Goal: Information Seeking & Learning: Find contact information

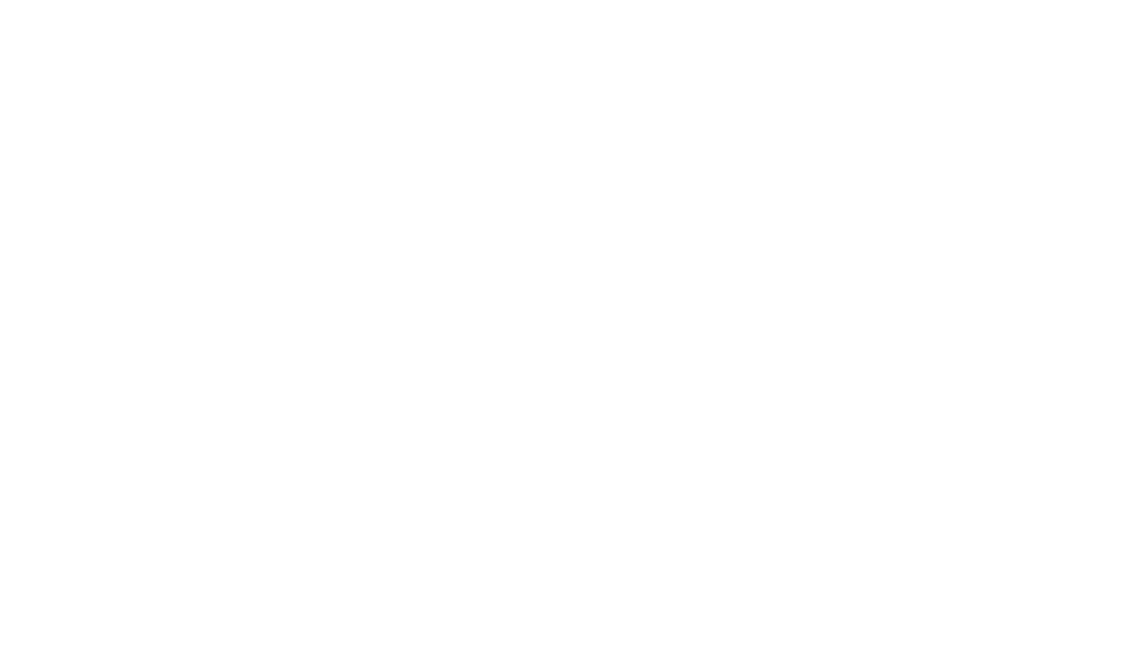
select select "Song"
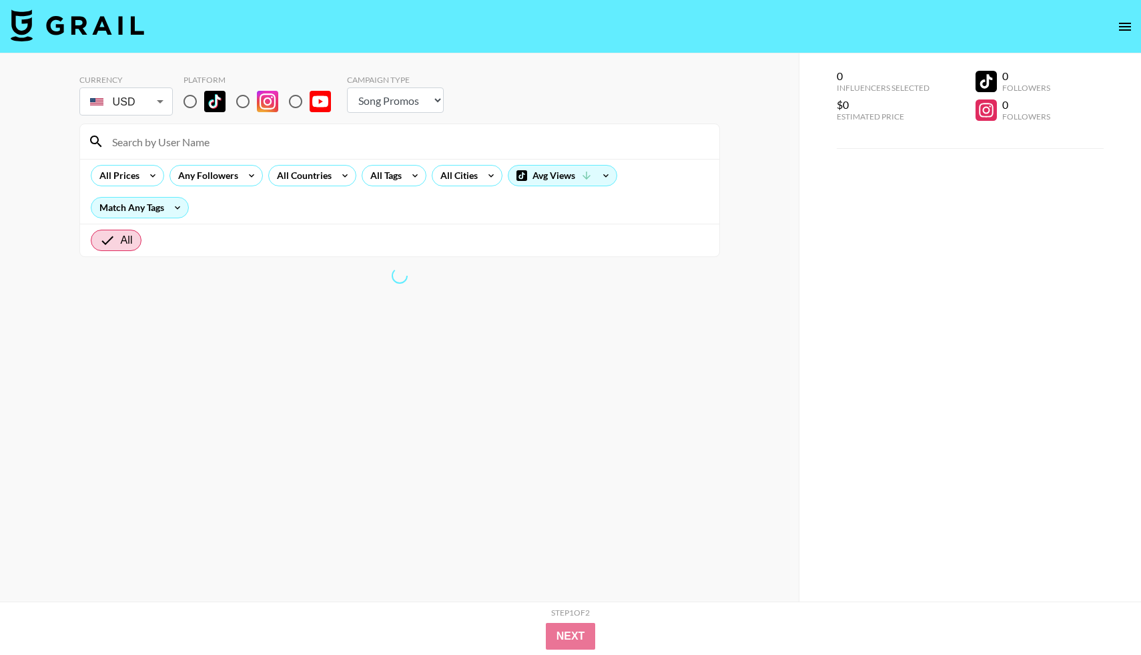
click at [192, 99] on input "radio" at bounding box center [190, 101] width 28 height 28
radio input "true"
click at [396, 172] on div "All Tags" at bounding box center [383, 176] width 42 height 20
click at [127, 182] on div at bounding box center [570, 327] width 1141 height 655
click at [140, 173] on div at bounding box center [570, 327] width 1141 height 655
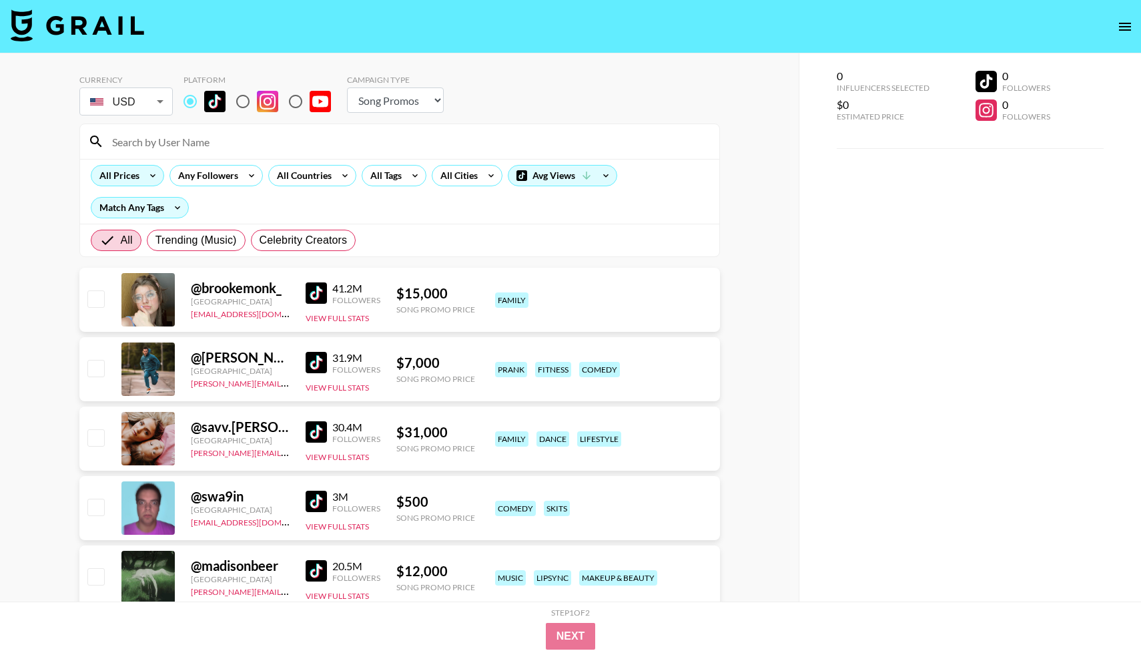
click at [150, 176] on icon at bounding box center [152, 176] width 21 height 20
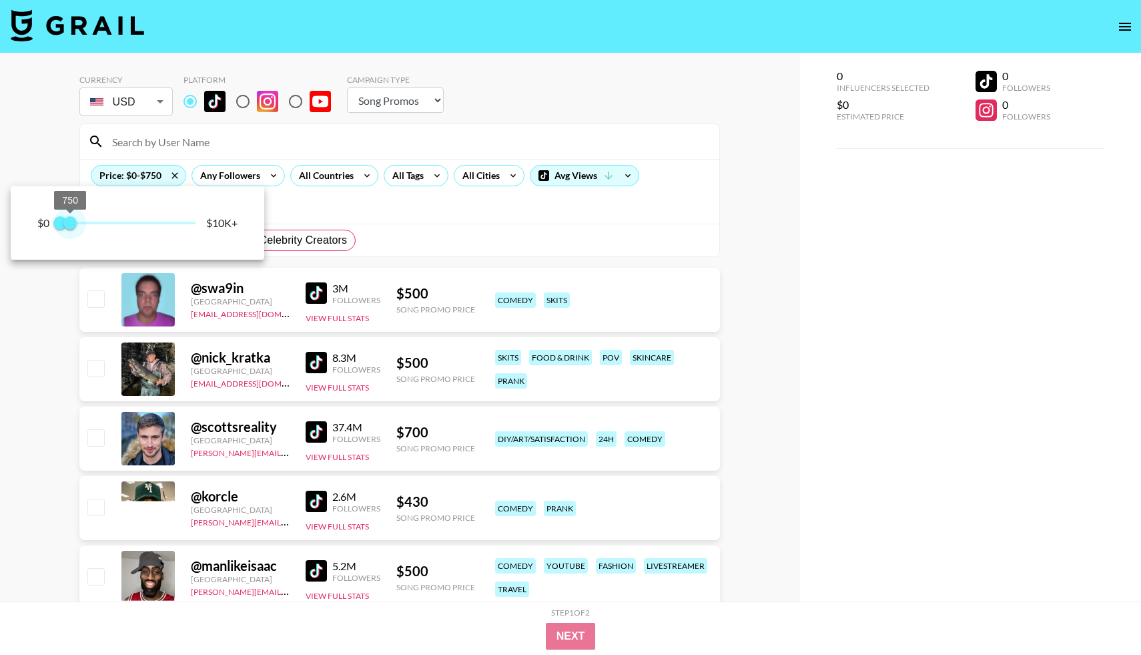
type input "500"
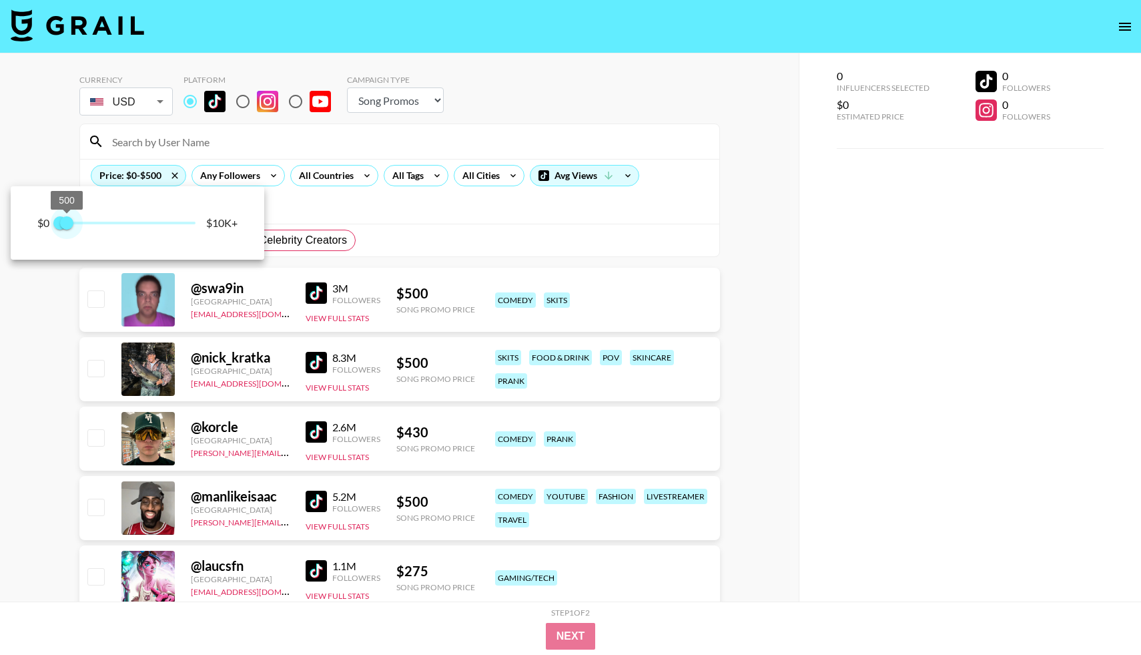
drag, startPoint x: 196, startPoint y: 225, endPoint x: 67, endPoint y: 222, distance: 128.9
click at [67, 222] on span "500" at bounding box center [66, 222] width 13 height 13
click at [436, 174] on div at bounding box center [570, 327] width 1141 height 655
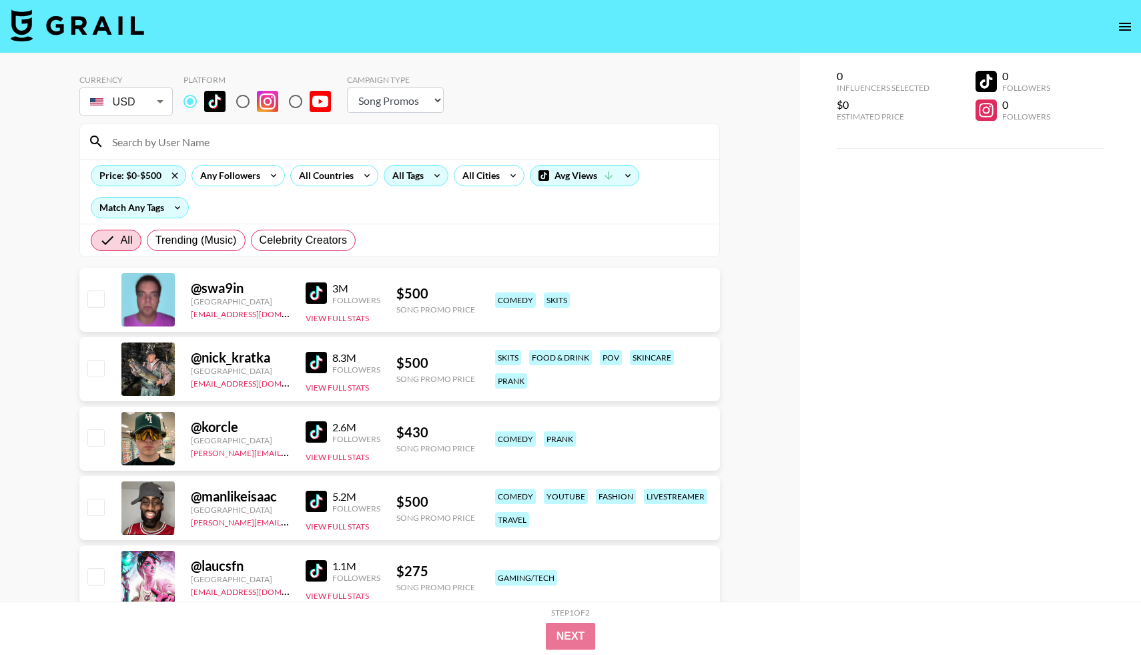
click at [427, 174] on icon at bounding box center [437, 176] width 21 height 20
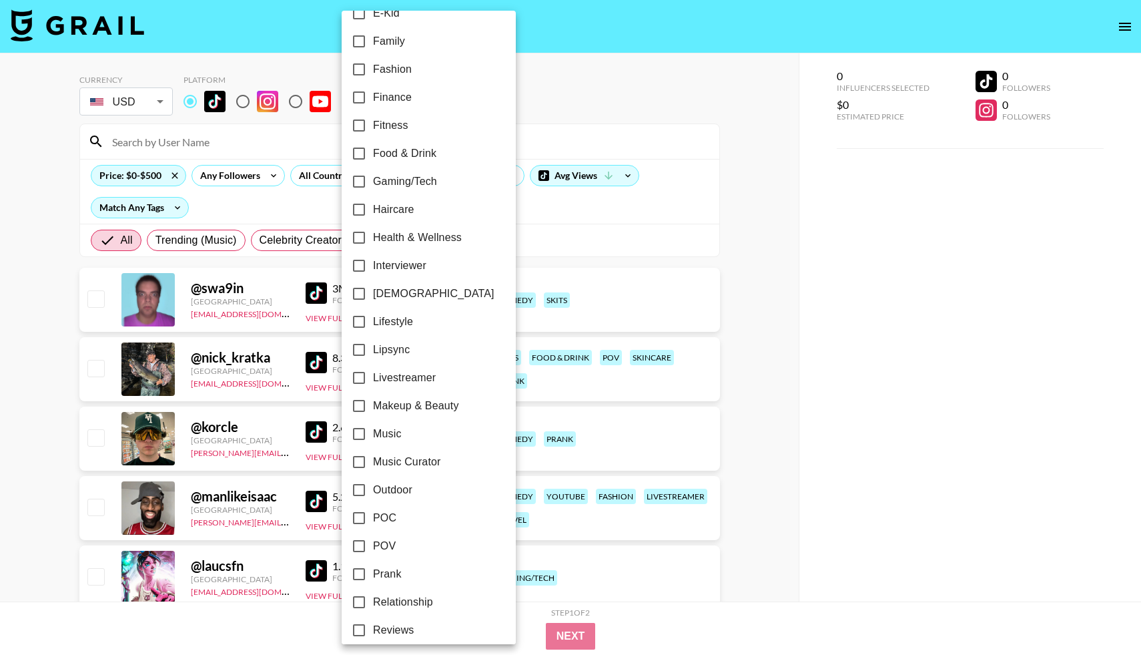
scroll to position [388, 0]
click at [357, 354] on input "Lipsync" at bounding box center [359, 348] width 28 height 28
checkbox input "true"
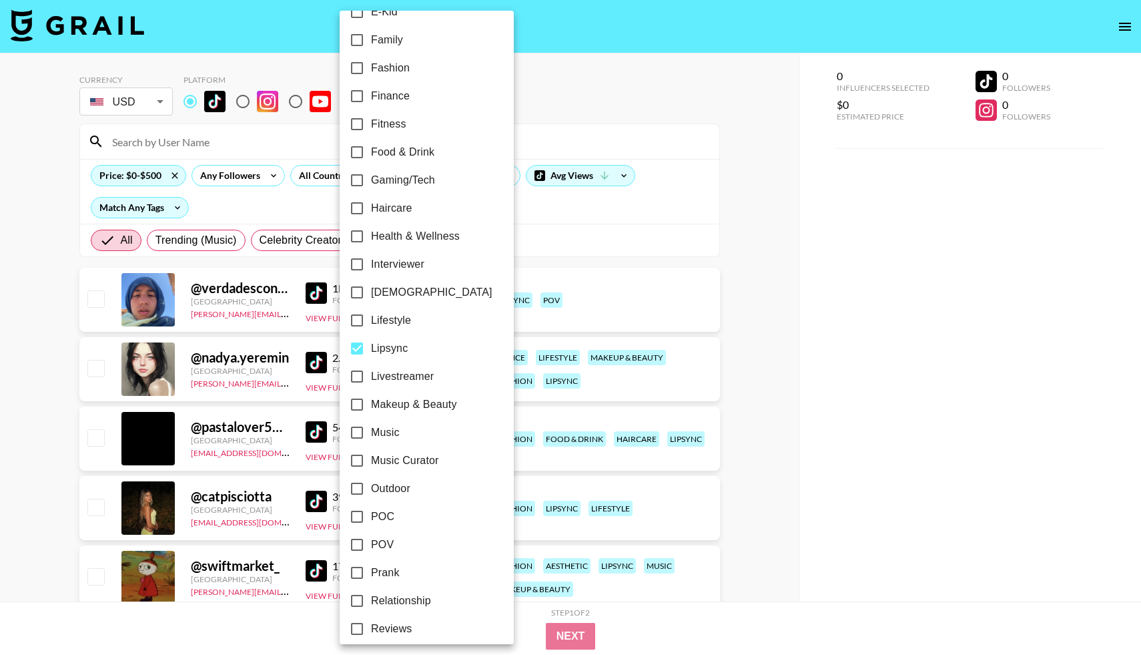
click at [36, 370] on div at bounding box center [570, 327] width 1141 height 655
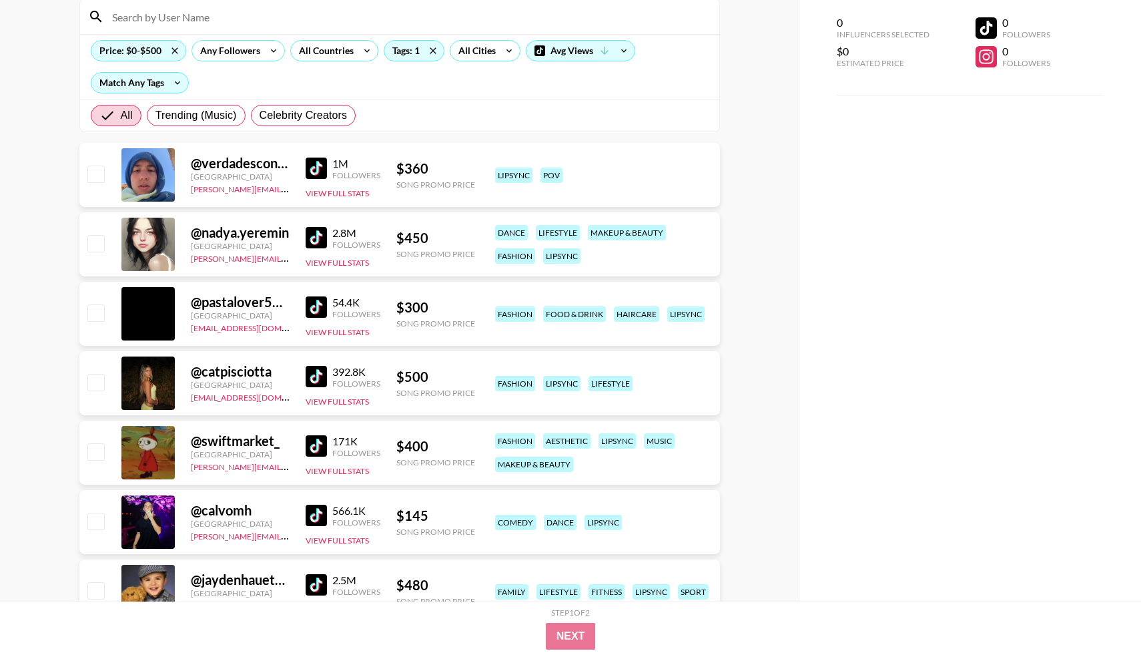
scroll to position [132, 0]
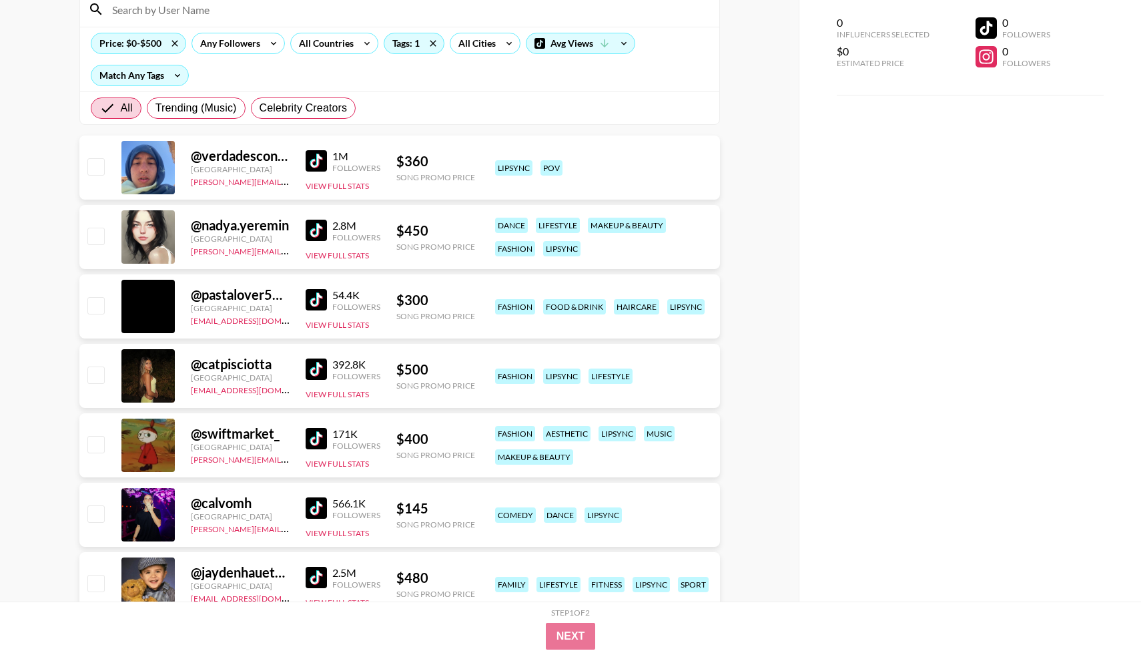
click at [315, 372] on img at bounding box center [316, 368] width 21 height 21
click at [316, 239] on img at bounding box center [316, 230] width 21 height 21
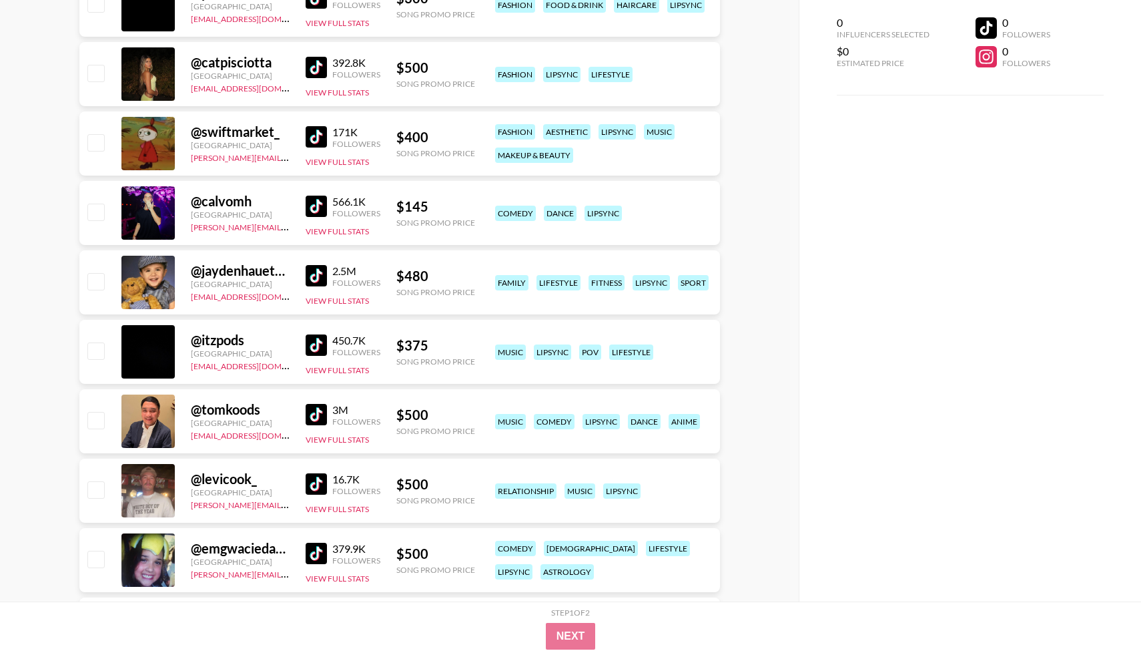
scroll to position [440, 0]
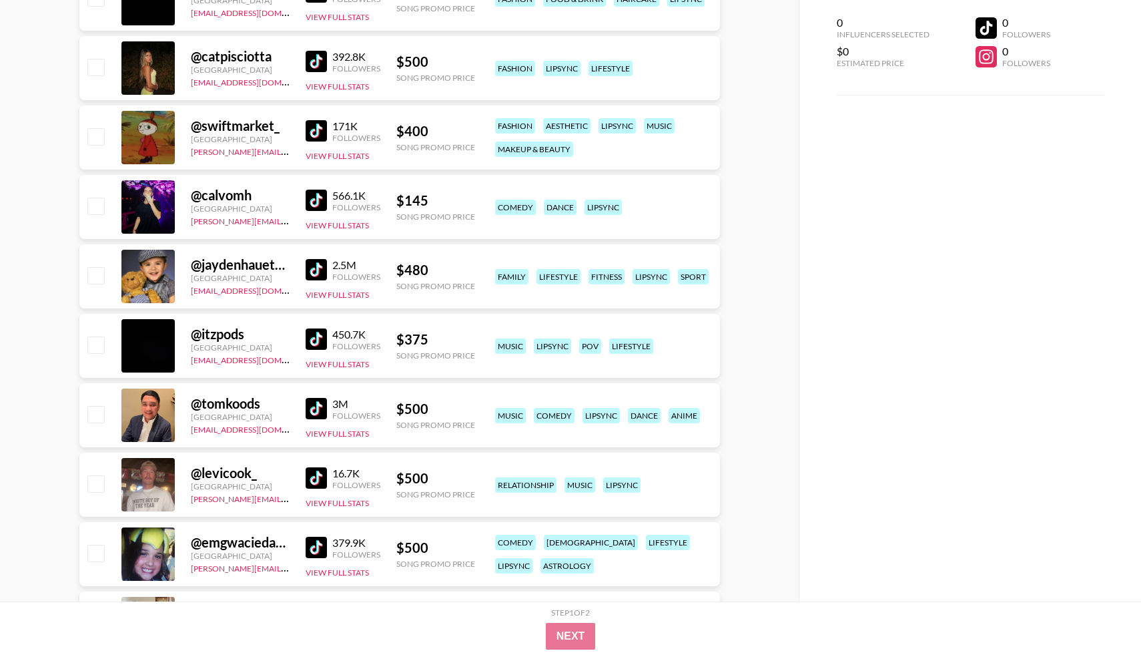
click at [312, 342] on img at bounding box center [316, 338] width 21 height 21
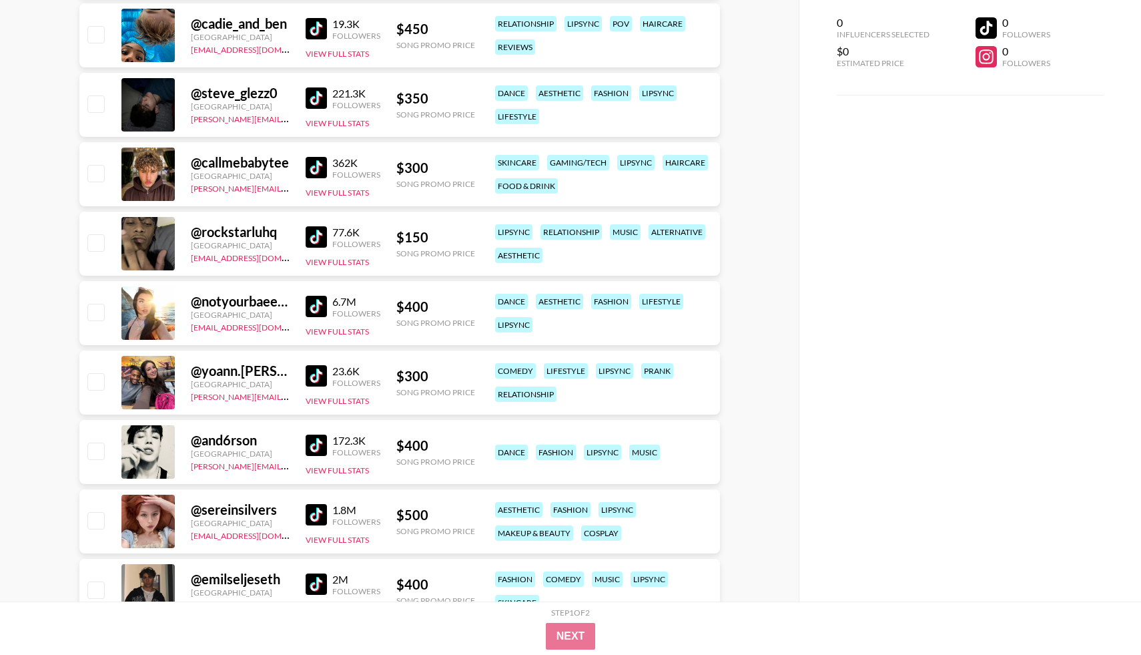
scroll to position [1127, 0]
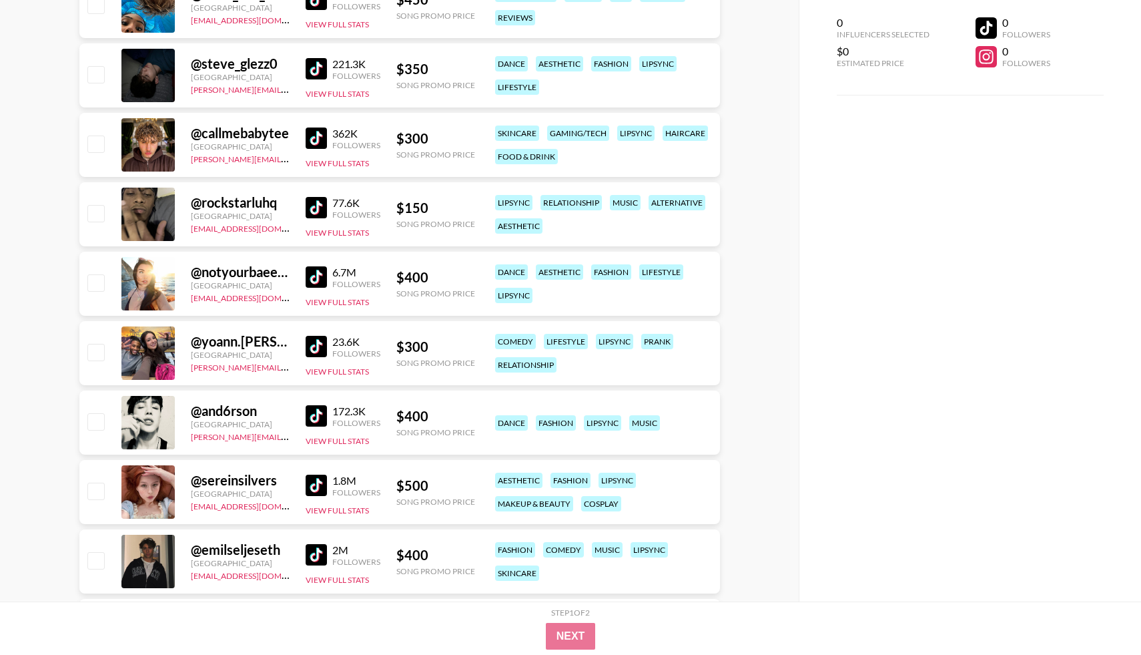
click at [320, 74] on img at bounding box center [316, 68] width 21 height 21
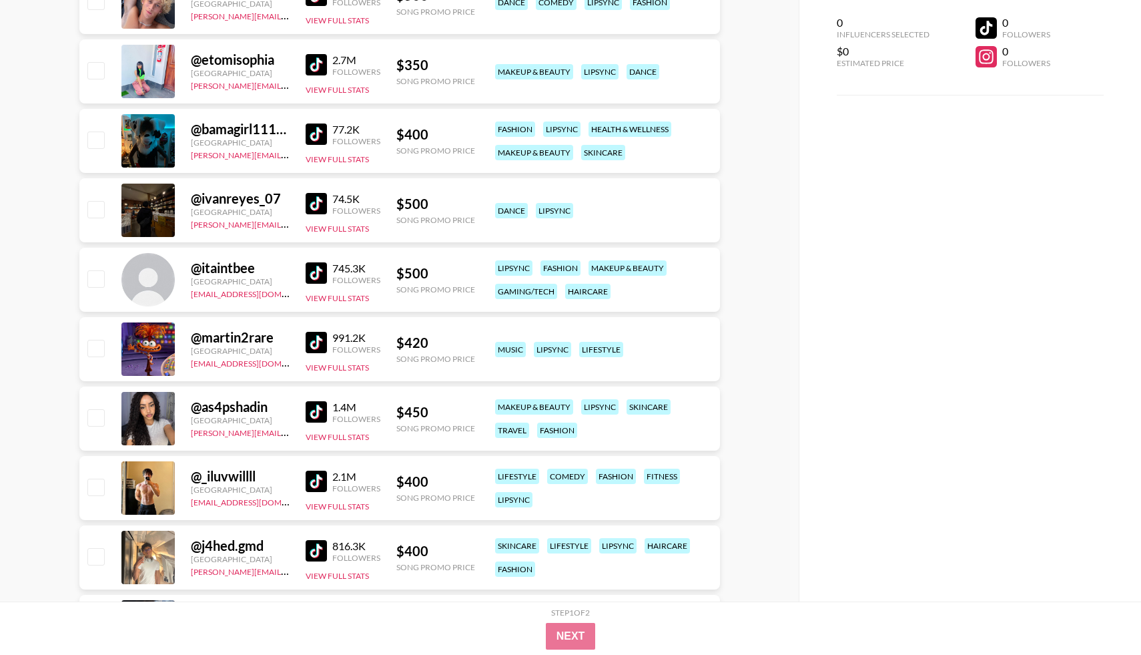
scroll to position [2031, 0]
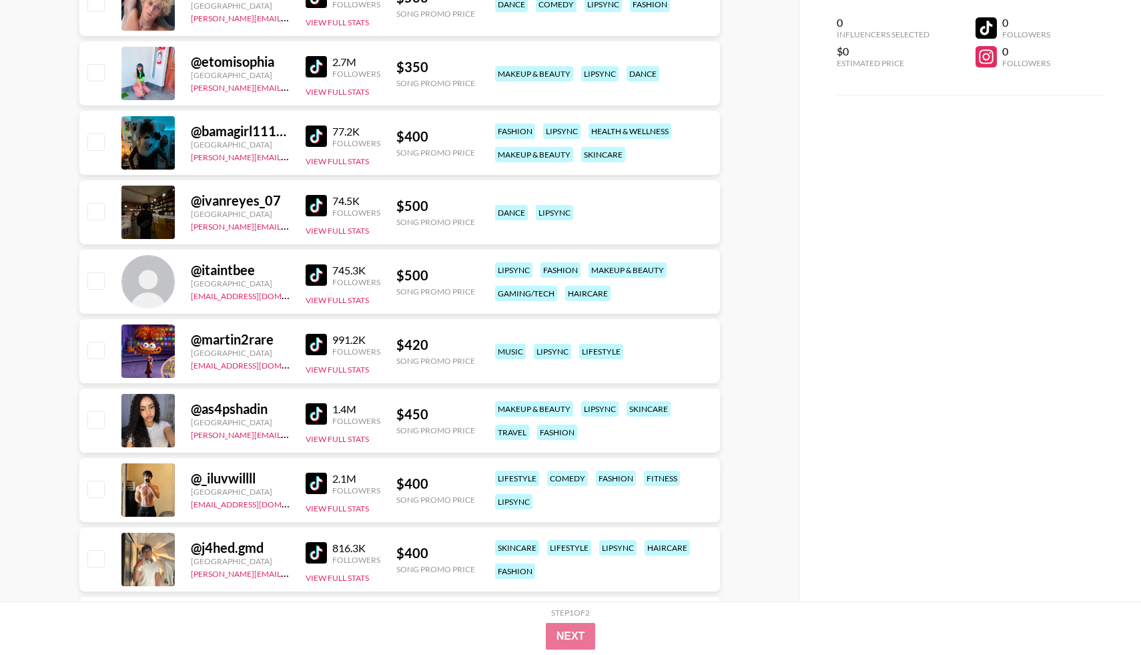
click at [316, 204] on img at bounding box center [316, 205] width 21 height 21
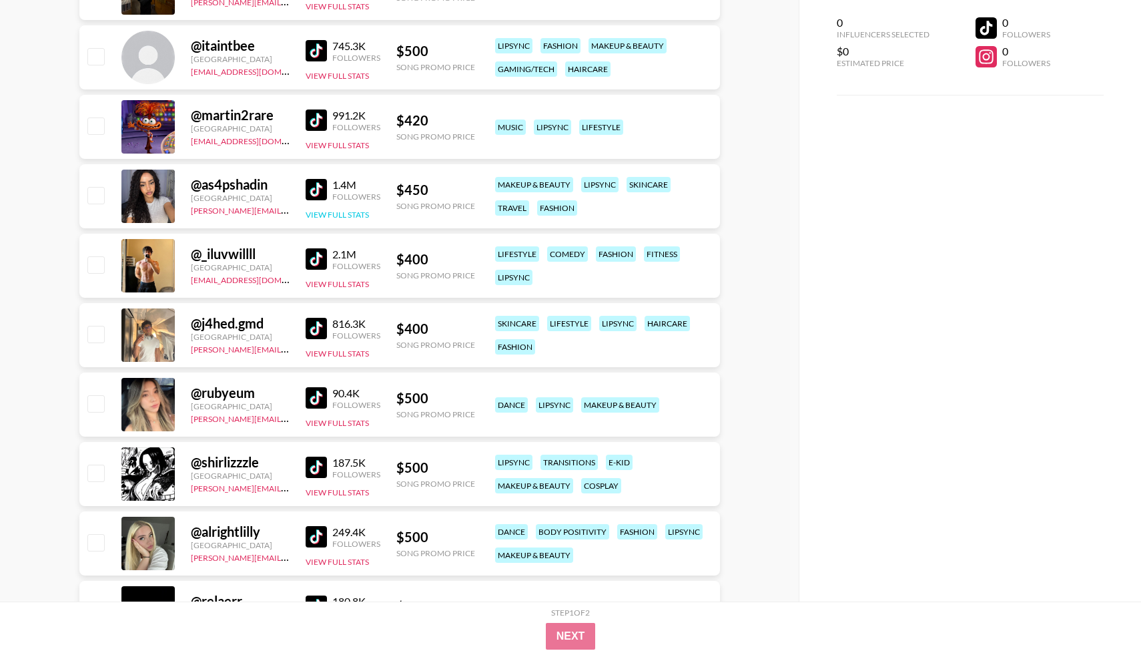
scroll to position [2305, 0]
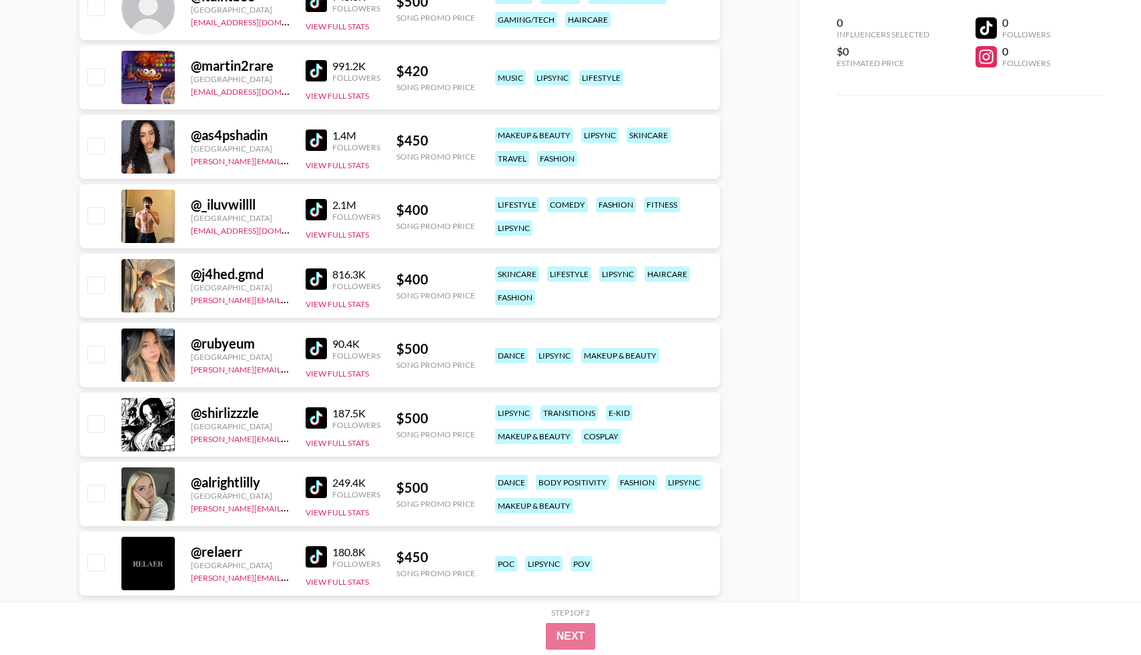
click at [320, 210] on img at bounding box center [316, 209] width 21 height 21
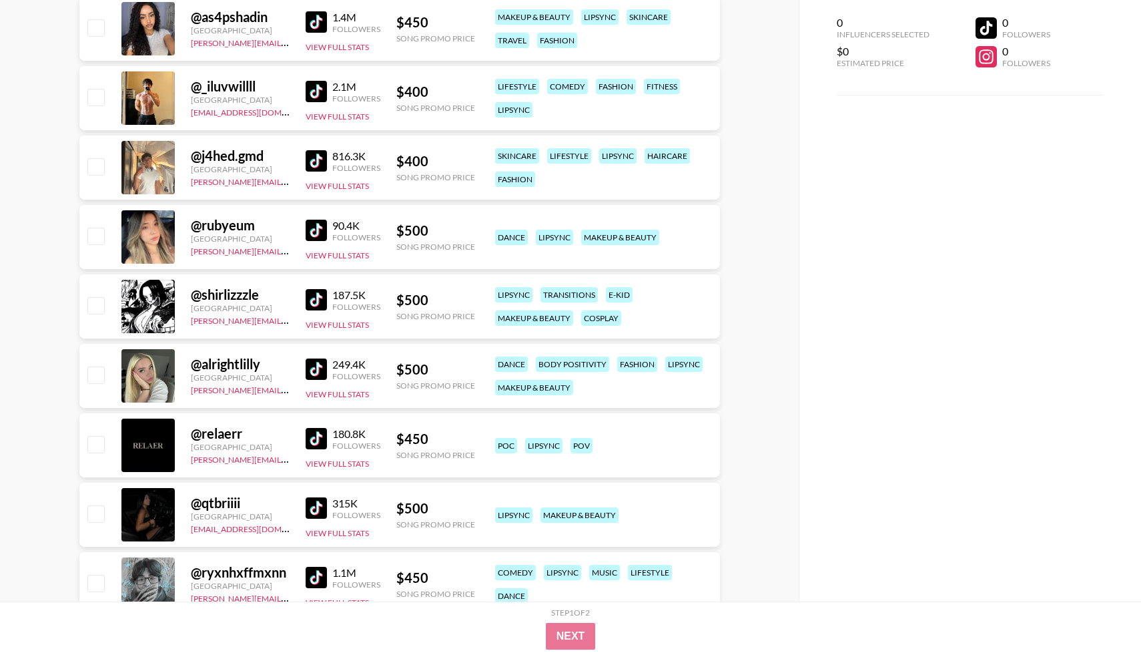
scroll to position [2427, 0]
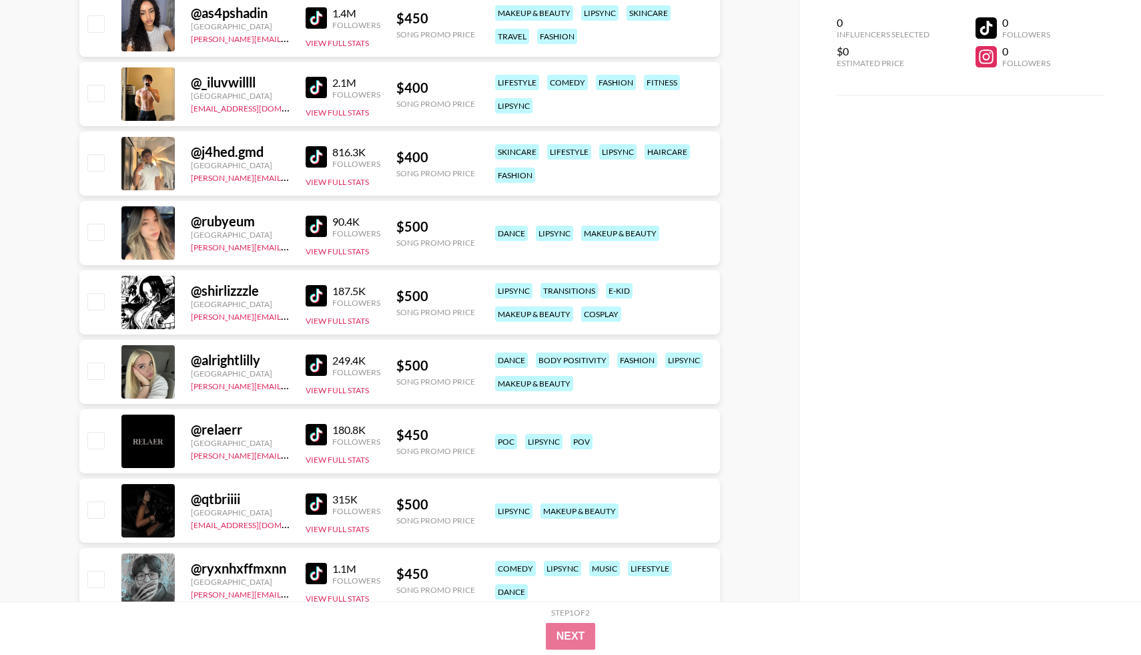
click at [311, 234] on img at bounding box center [316, 226] width 21 height 21
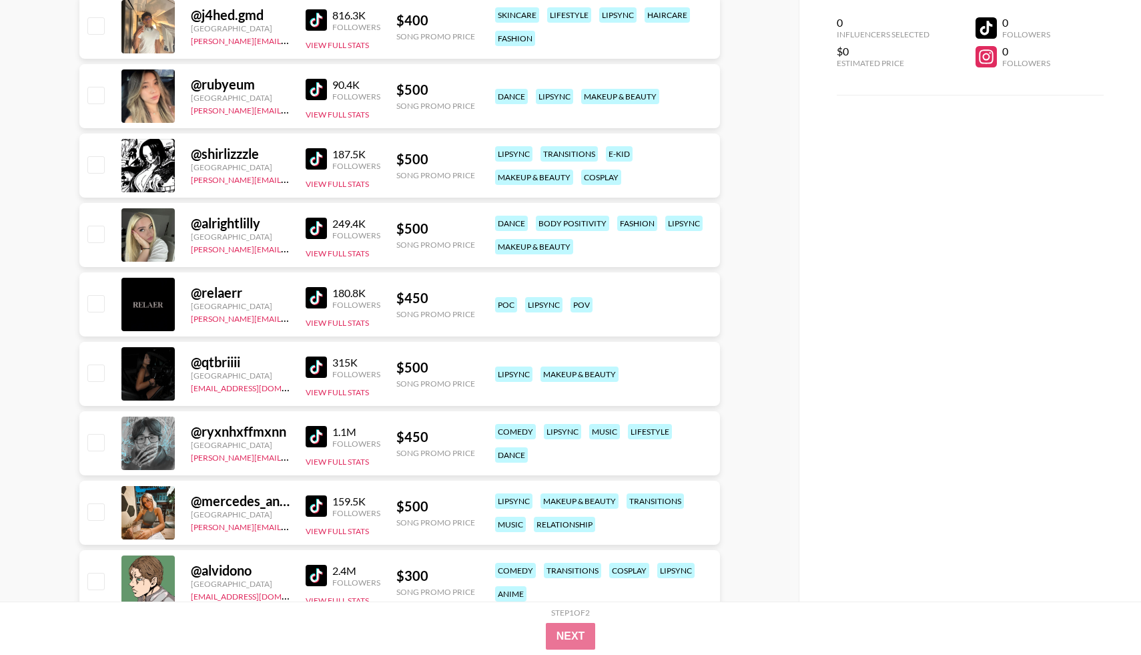
scroll to position [2565, 0]
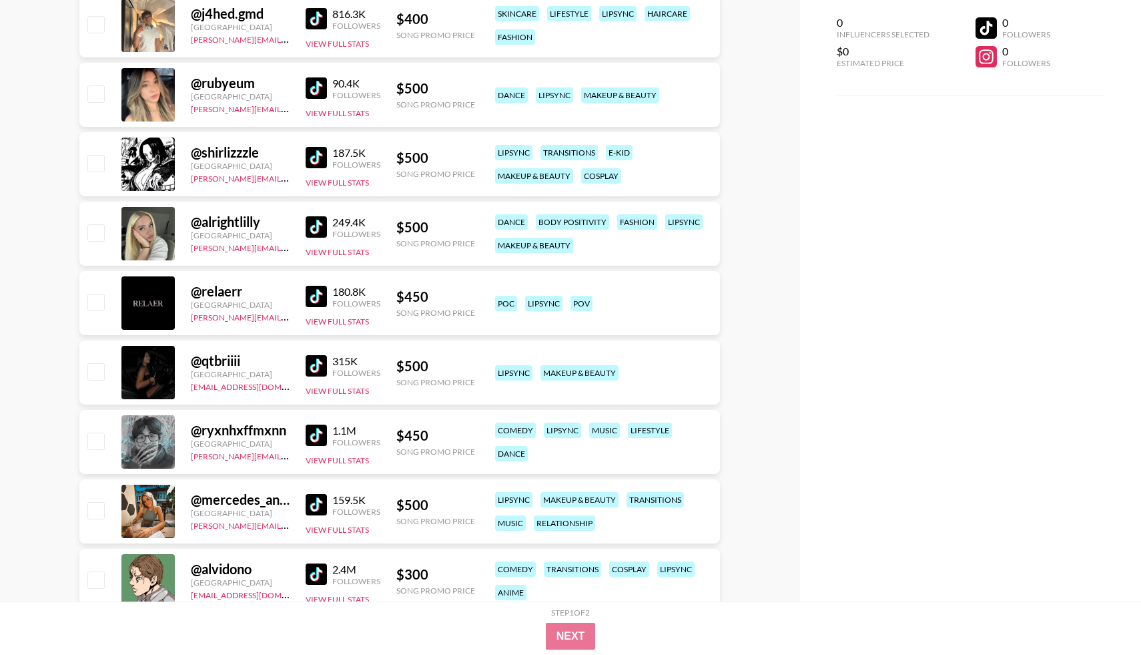
click at [310, 223] on img at bounding box center [316, 226] width 21 height 21
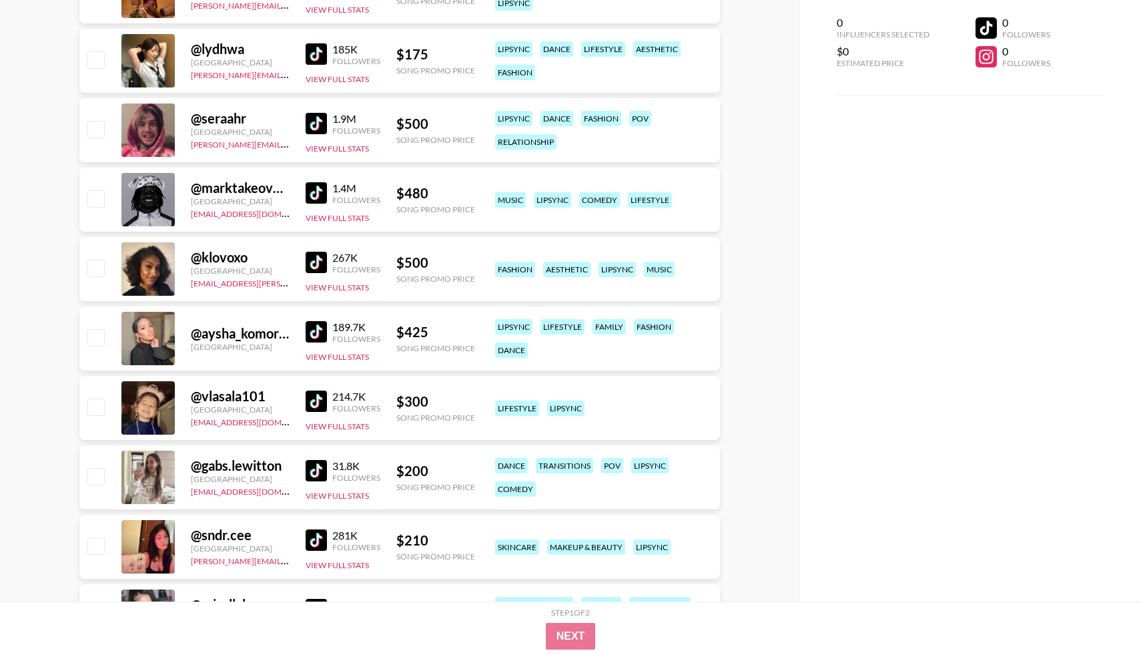
scroll to position [3370, 0]
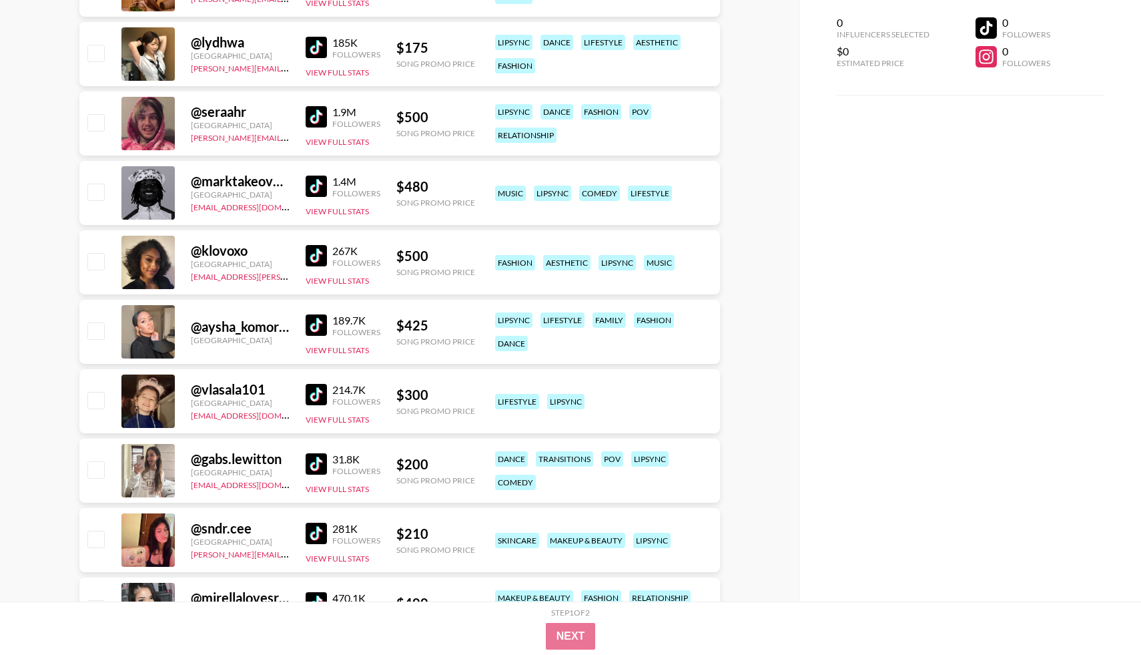
click at [317, 186] on img at bounding box center [316, 186] width 21 height 21
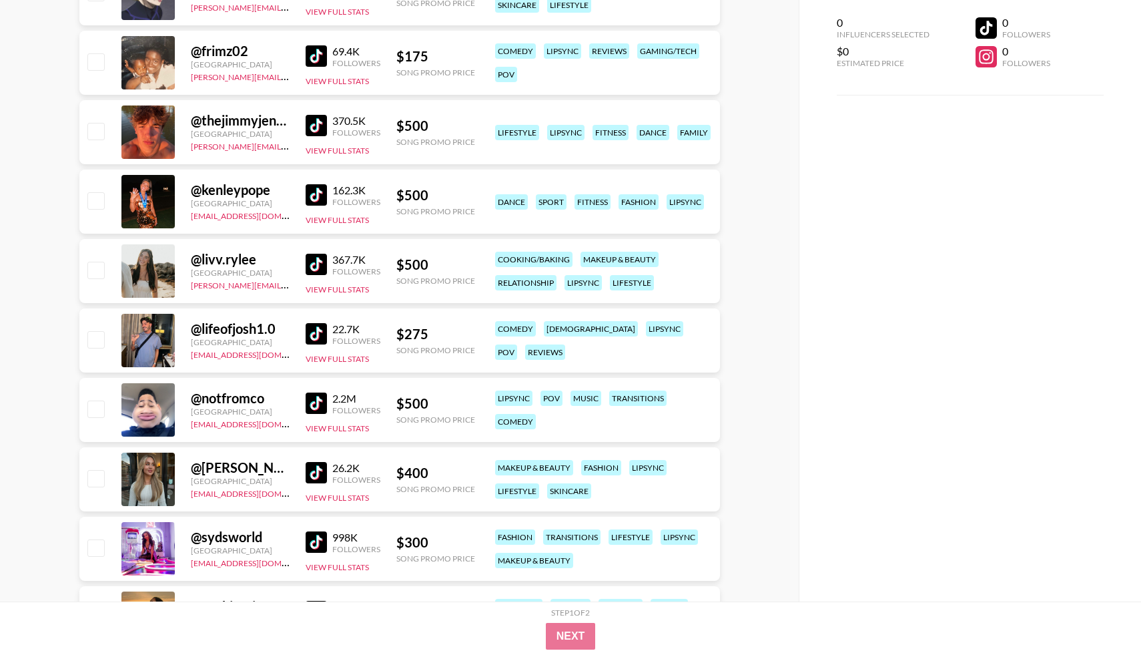
scroll to position [4141, 0]
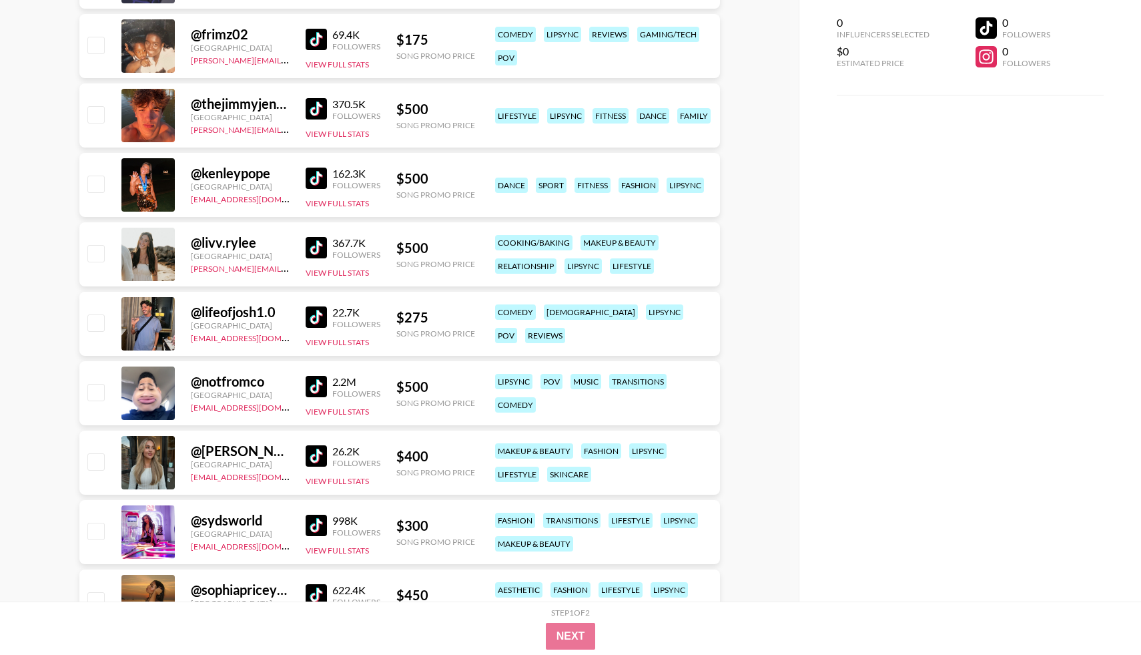
click at [317, 115] on img at bounding box center [316, 108] width 21 height 21
click at [222, 129] on link "[PERSON_NAME][EMAIL_ADDRESS][PERSON_NAME][DOMAIN_NAME]" at bounding box center [321, 128] width 261 height 13
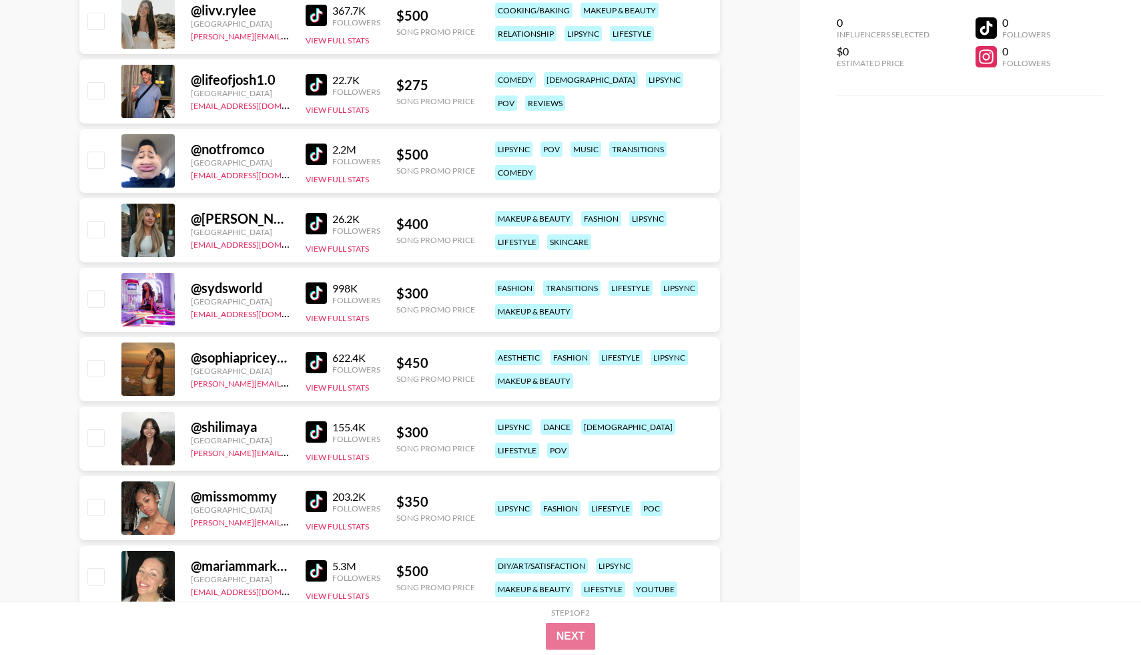
click at [316, 156] on img at bounding box center [316, 154] width 21 height 21
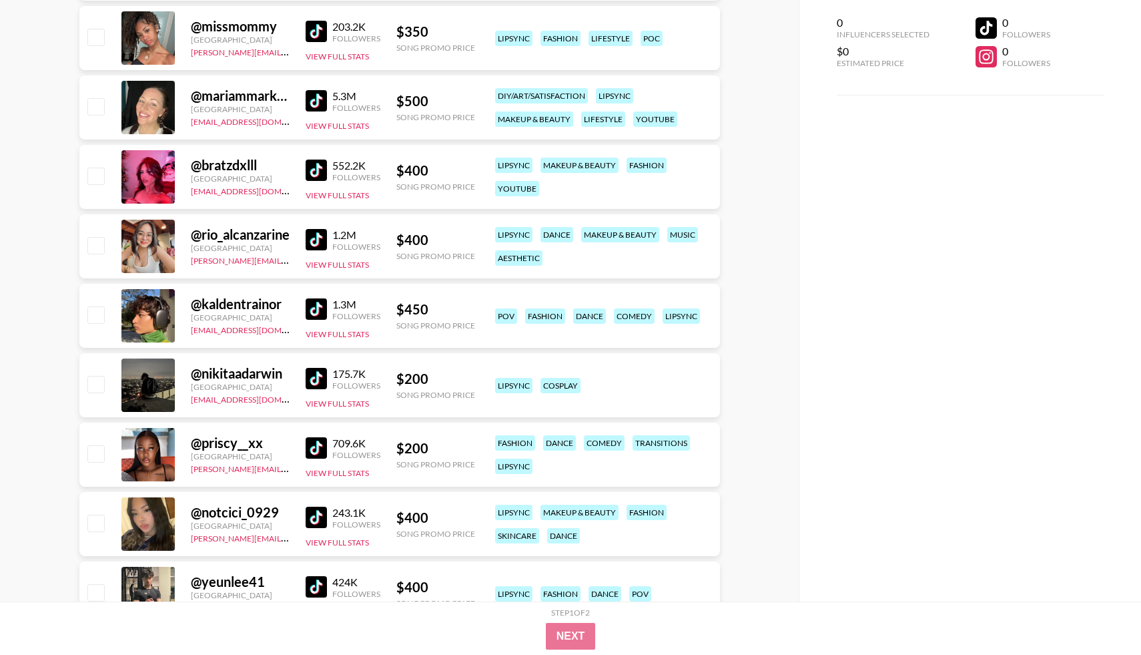
scroll to position [5003, 0]
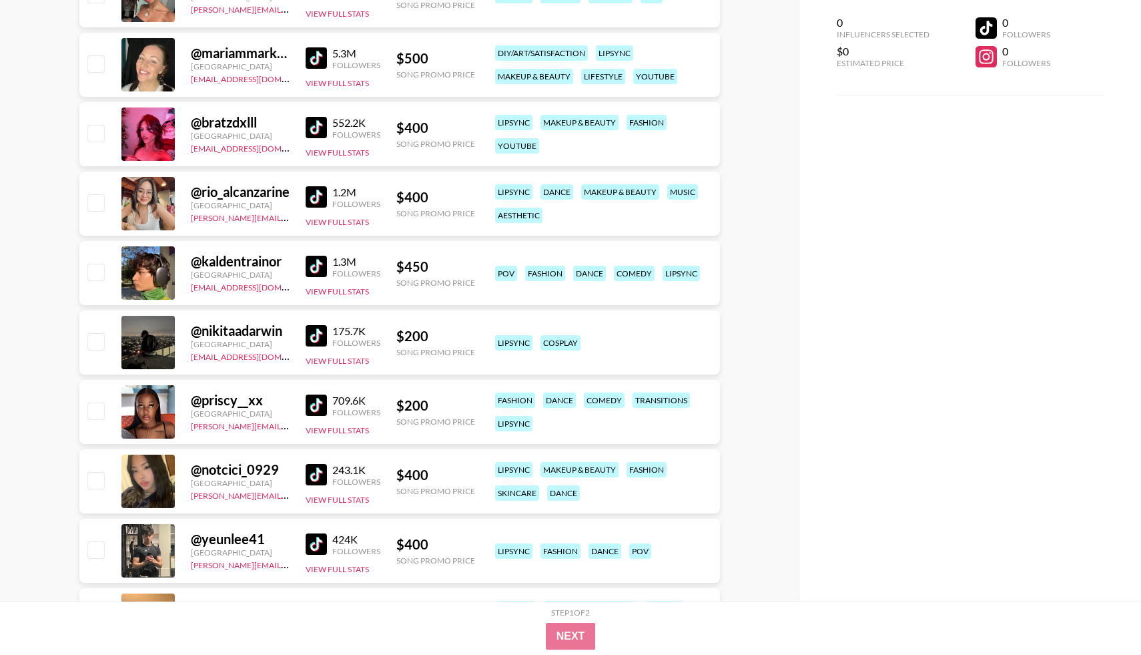
click at [314, 135] on img at bounding box center [316, 127] width 21 height 21
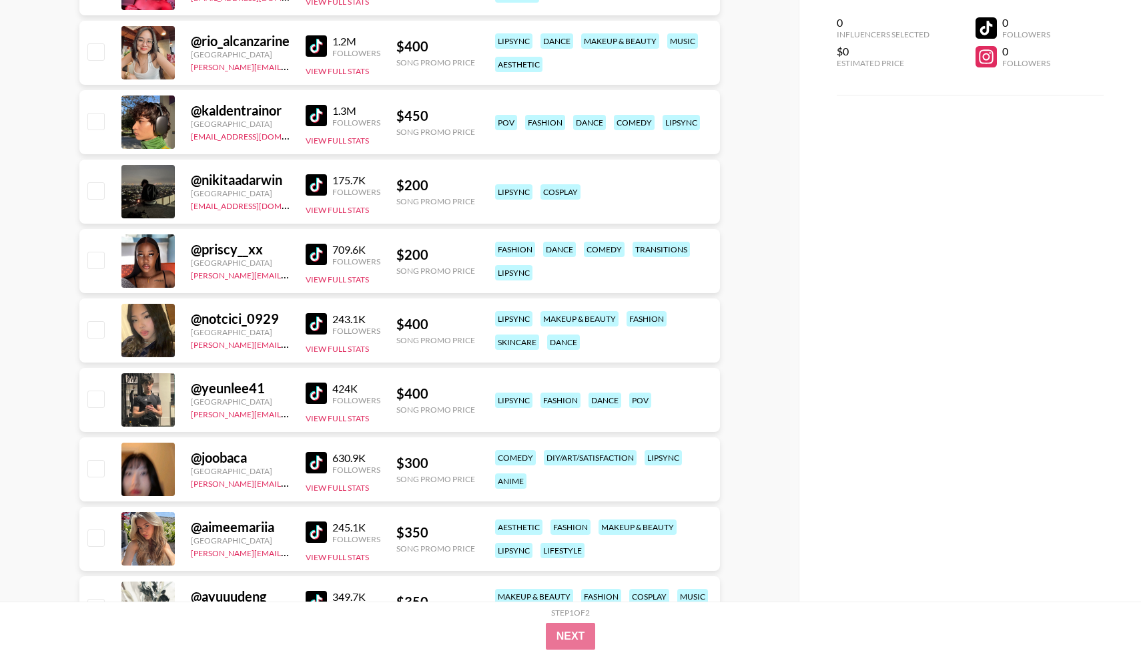
scroll to position [5163, 0]
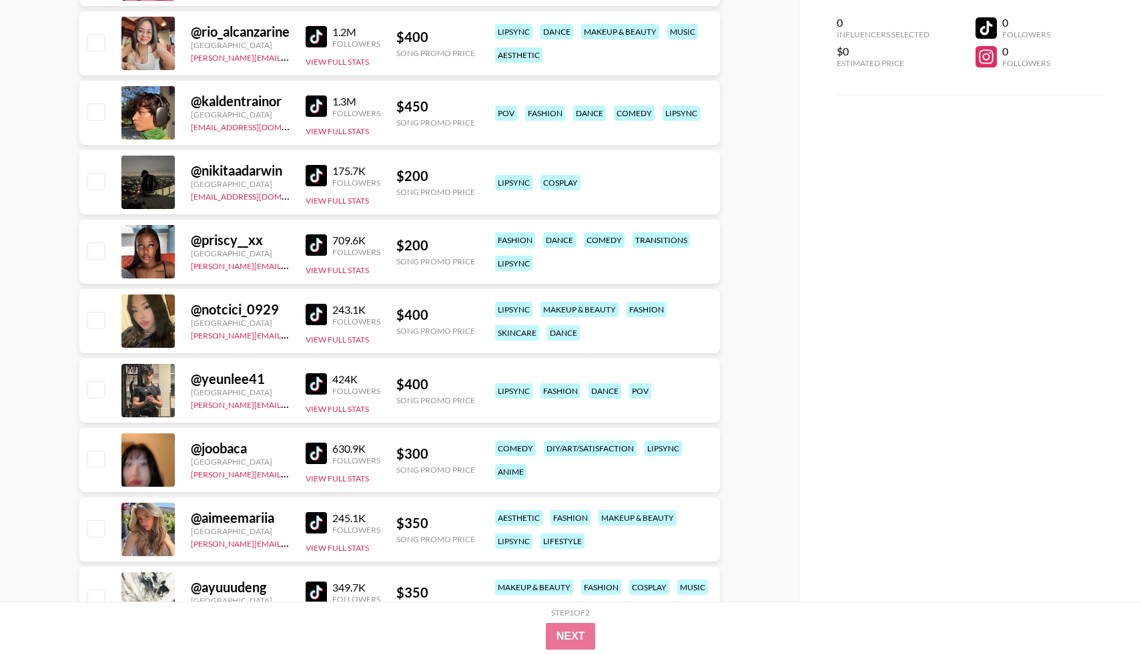
click at [311, 106] on img at bounding box center [316, 105] width 21 height 21
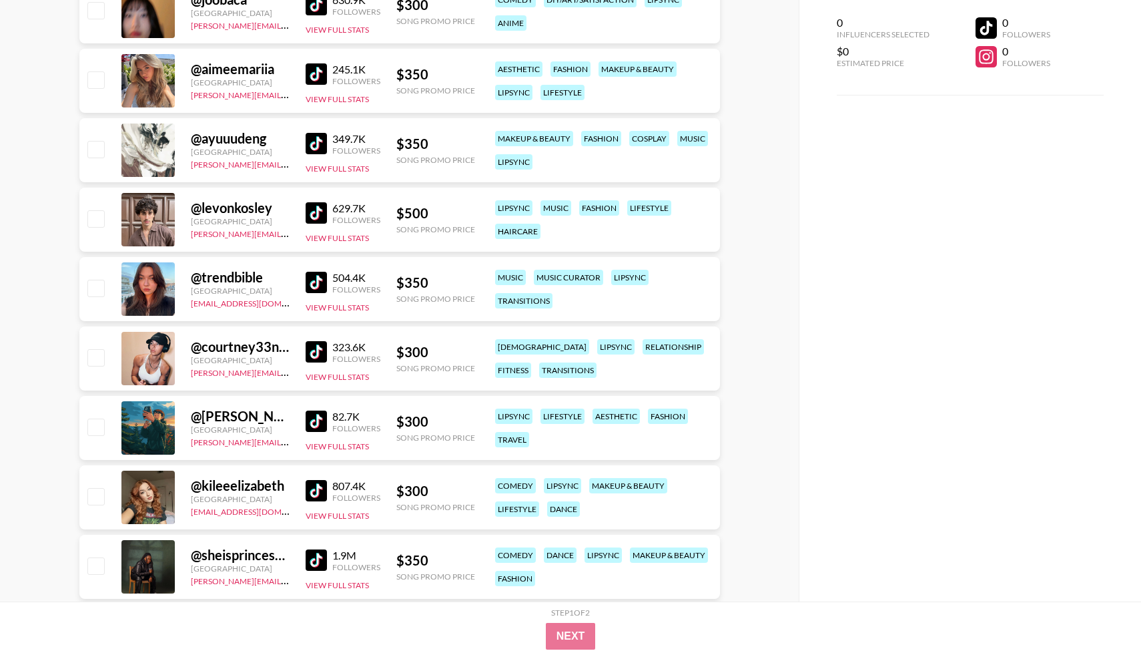
scroll to position [5634, 0]
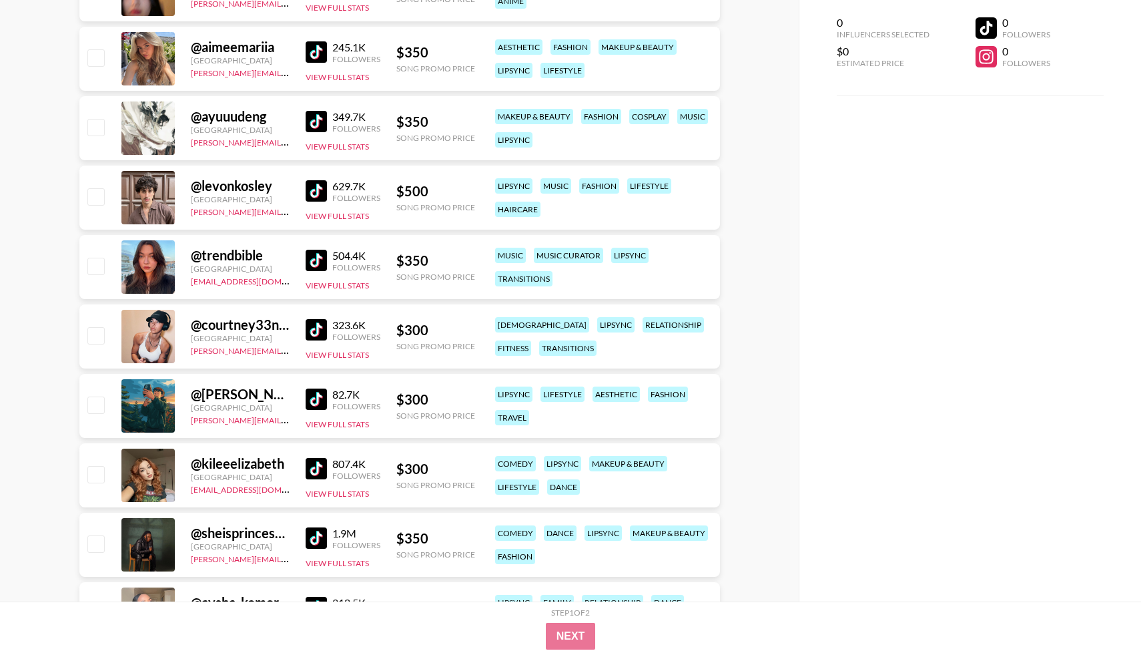
click at [314, 188] on img at bounding box center [316, 190] width 21 height 21
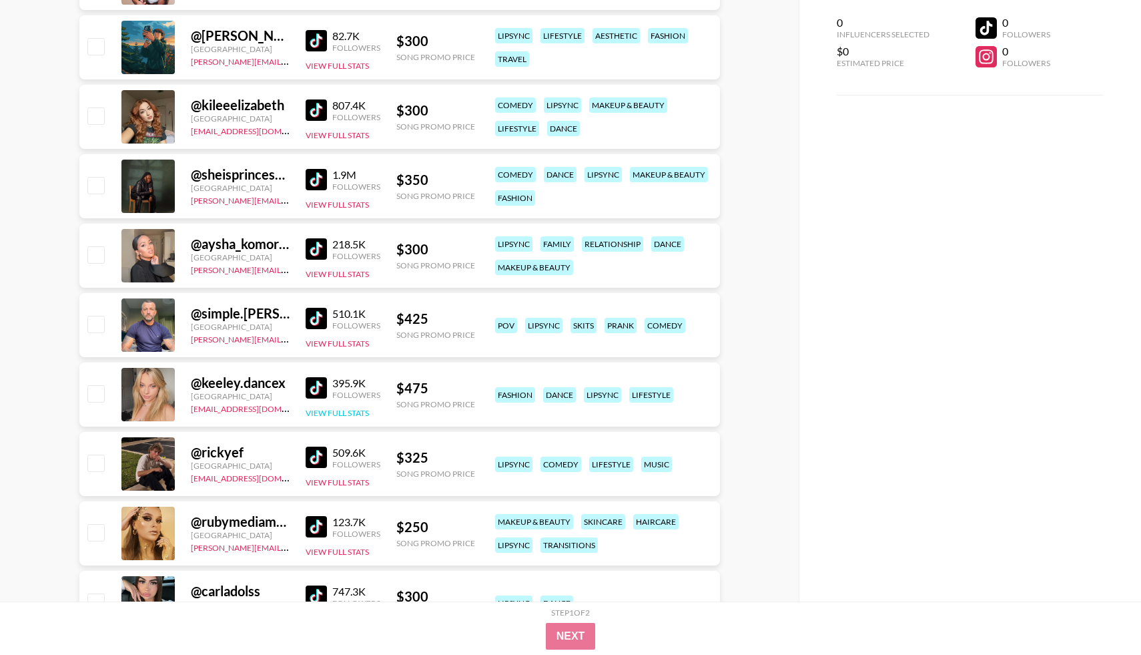
scroll to position [5995, 0]
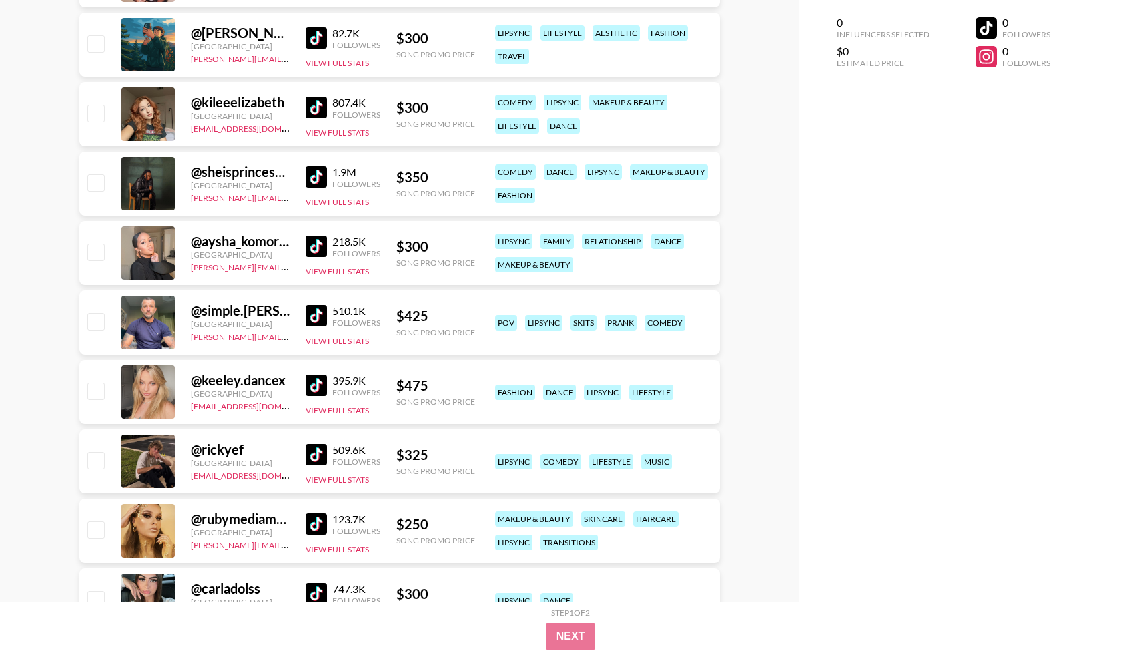
click at [320, 182] on img at bounding box center [316, 176] width 21 height 21
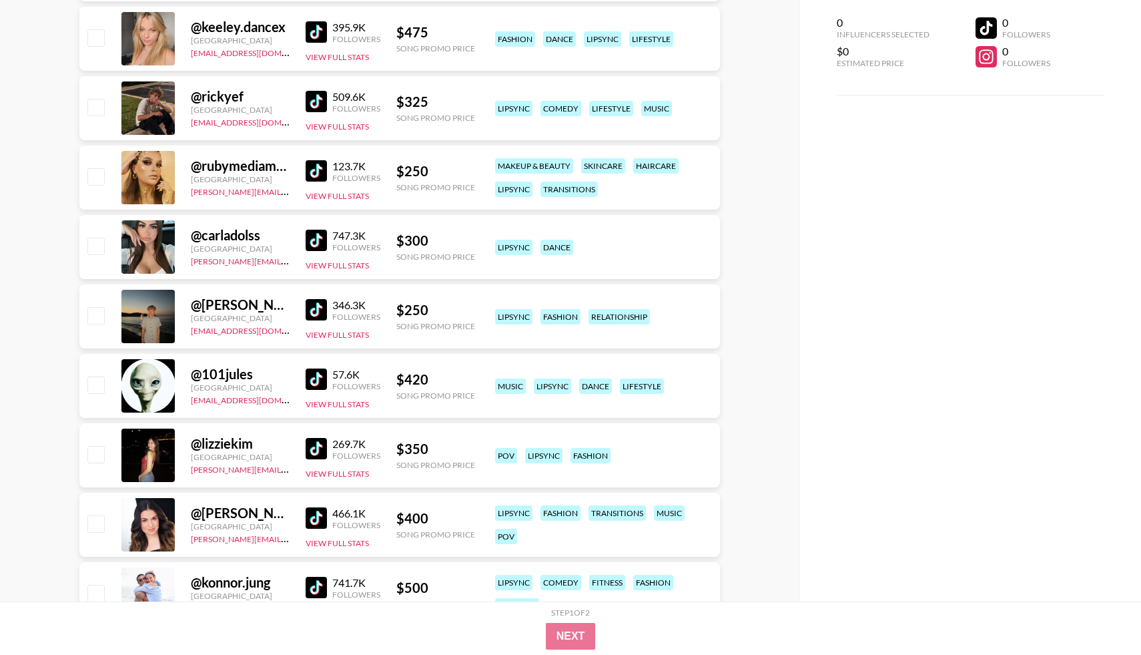
scroll to position [6391, 0]
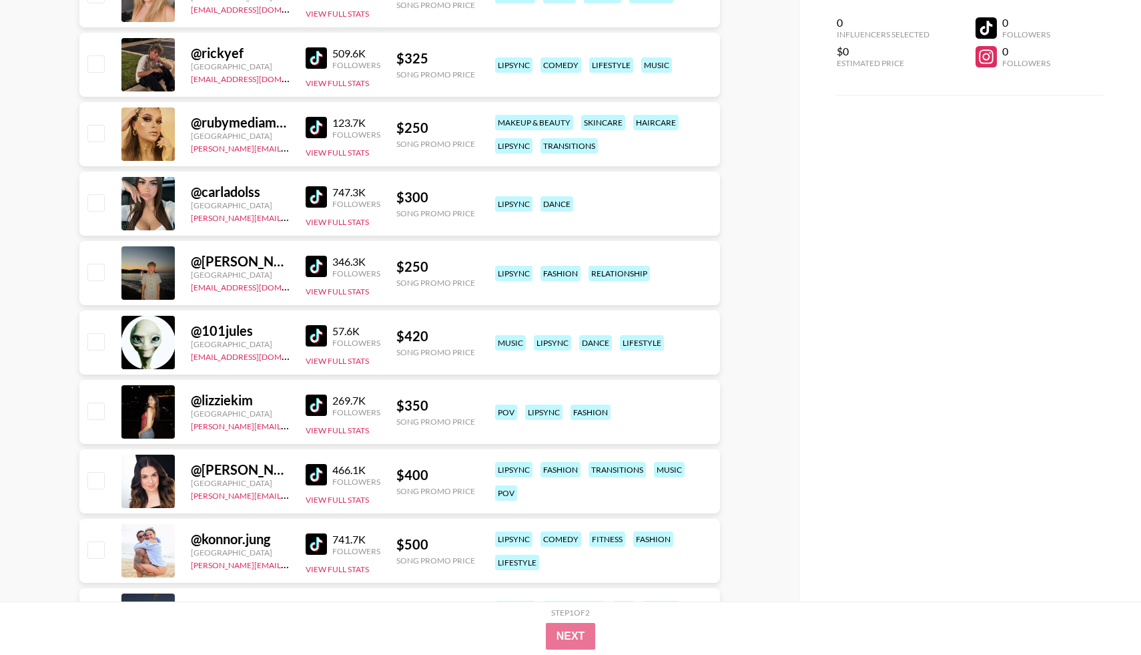
click at [317, 61] on img at bounding box center [316, 57] width 21 height 21
